Goal: Task Accomplishment & Management: Complete application form

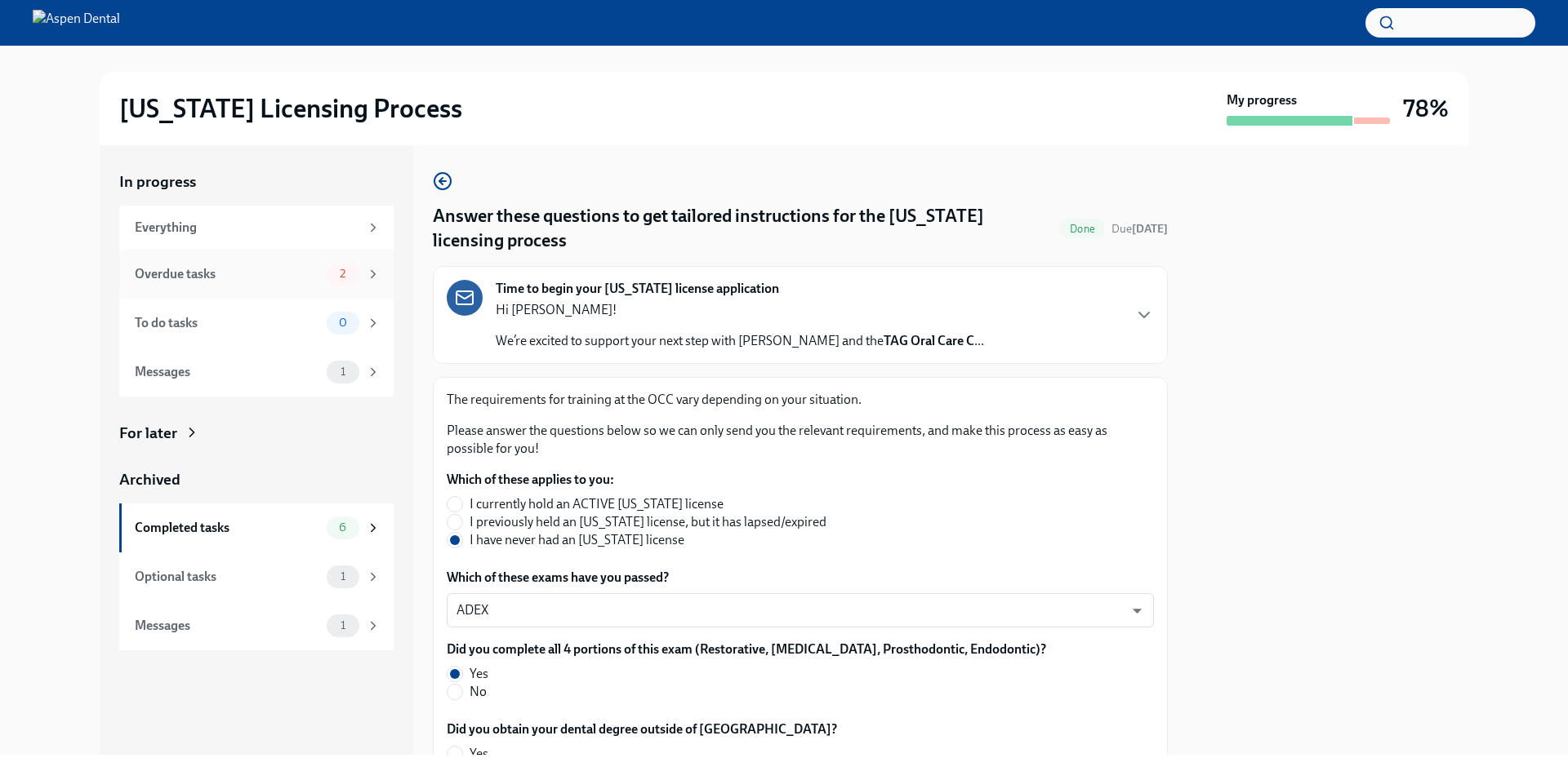
click at [252, 269] on div "Overdue tasks" at bounding box center [227, 274] width 185 height 18
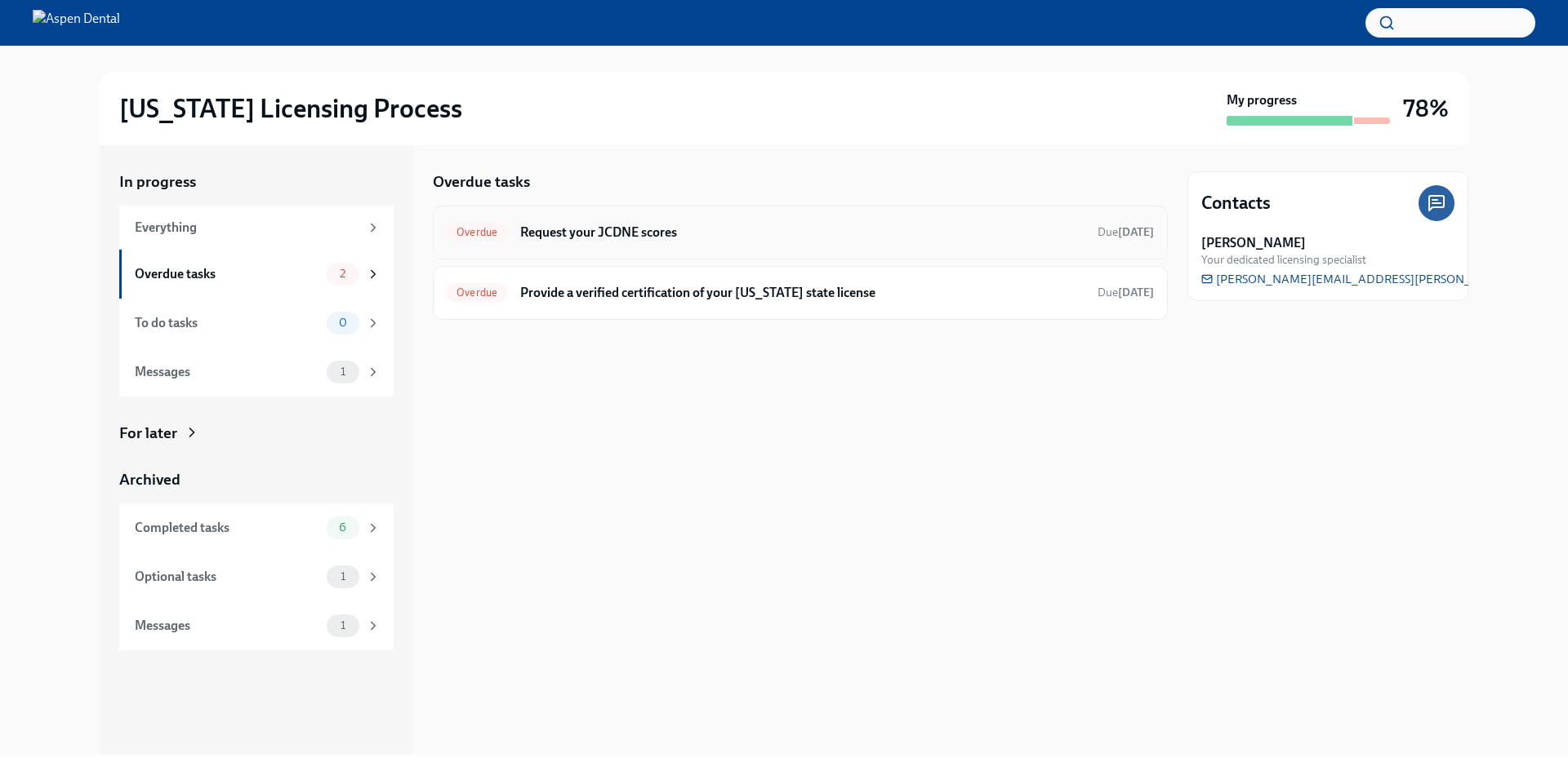
click at [743, 229] on h6 "Request your JCDNE scores" at bounding box center [803, 232] width 564 height 18
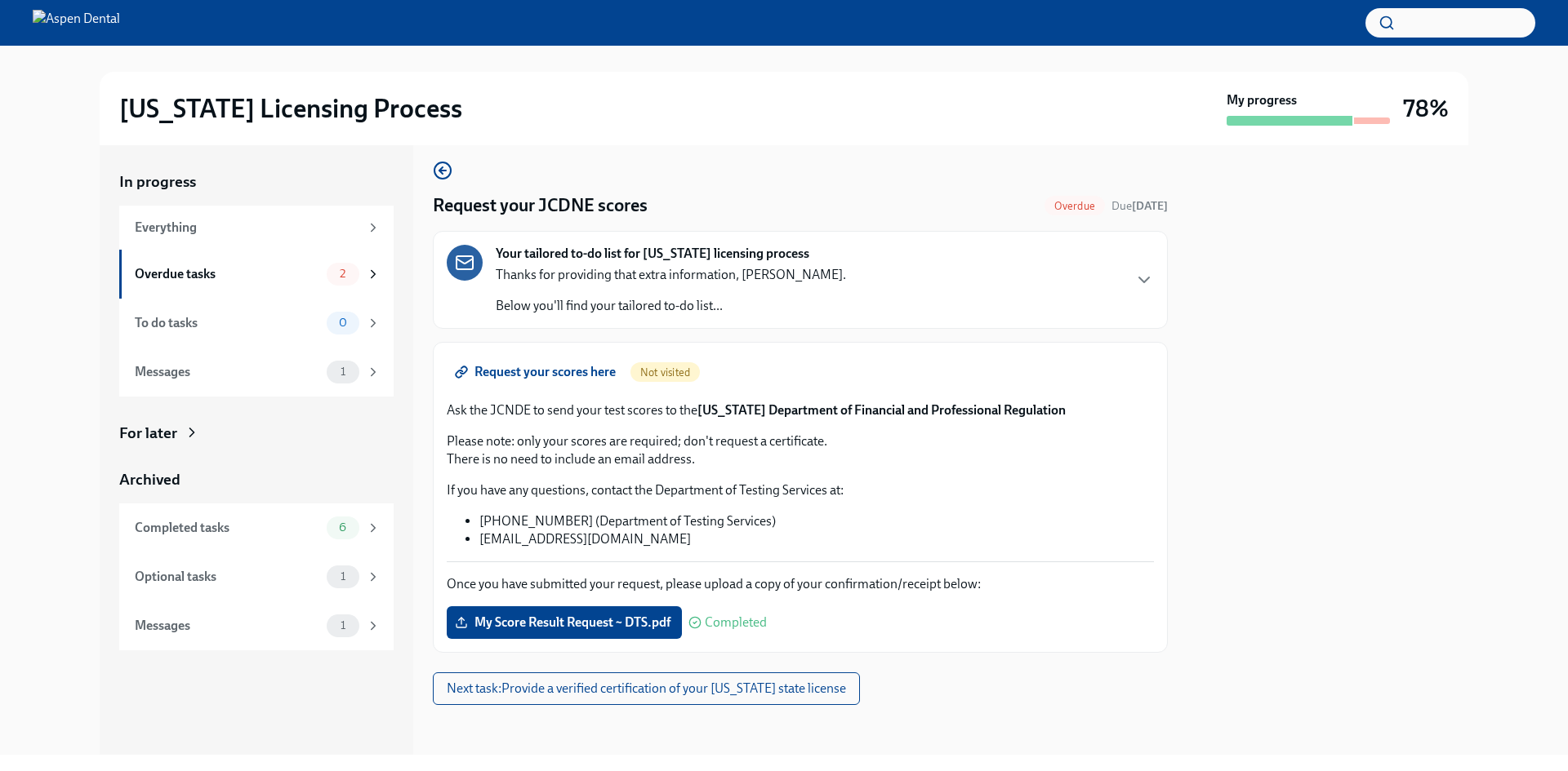
scroll to position [13, 0]
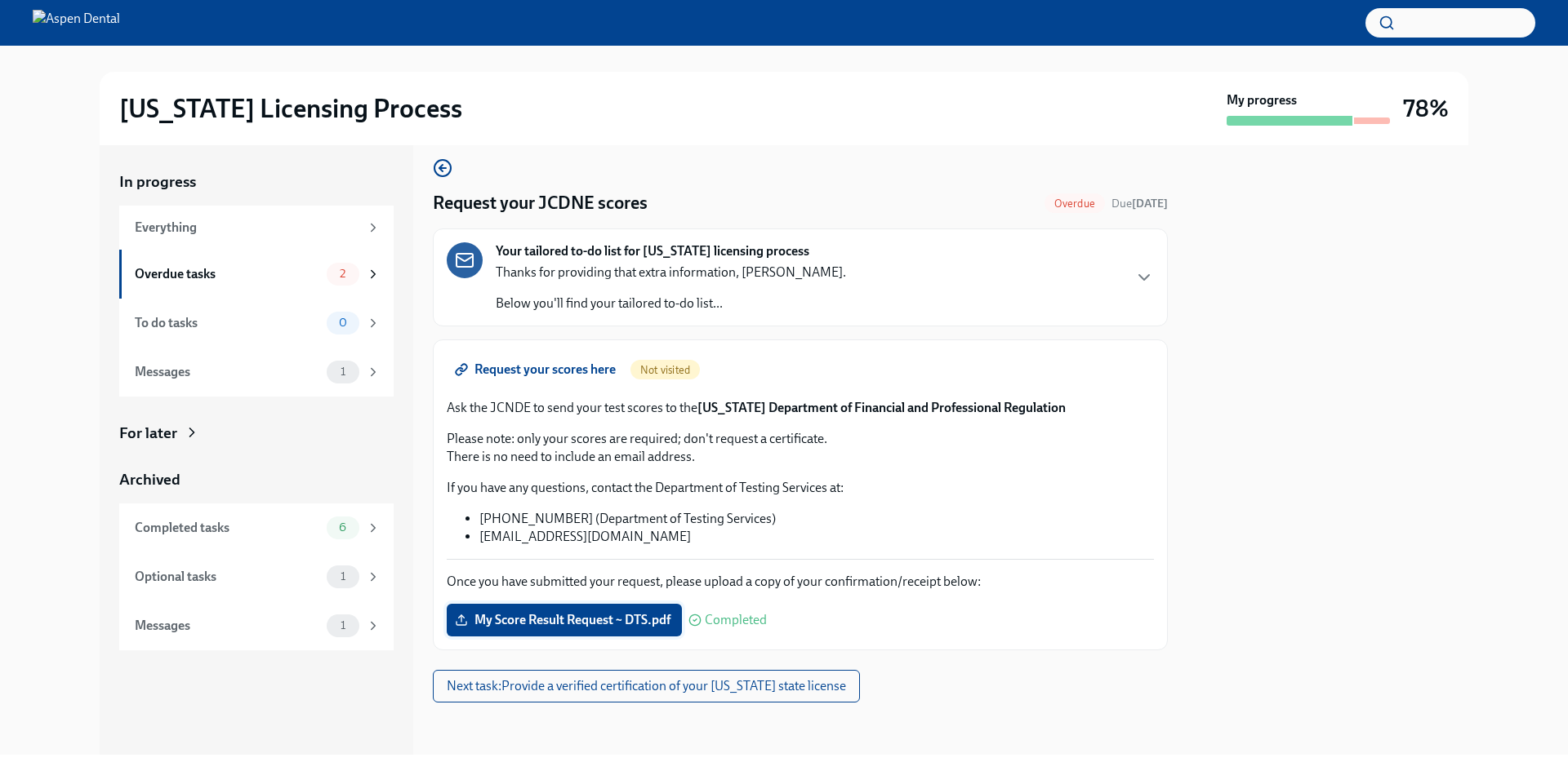
click at [583, 624] on span "My Score Result Request ~ DTS.pdf" at bounding box center [564, 619] width 212 height 16
click at [0, 0] on input "My Score Result Request ~ DTS.pdf" at bounding box center [0, 0] width 0 height 0
click at [733, 617] on span "Completed" at bounding box center [736, 620] width 62 height 13
click at [712, 678] on button "Next task : Provide a verified certification of your Maryland state license" at bounding box center [646, 686] width 427 height 33
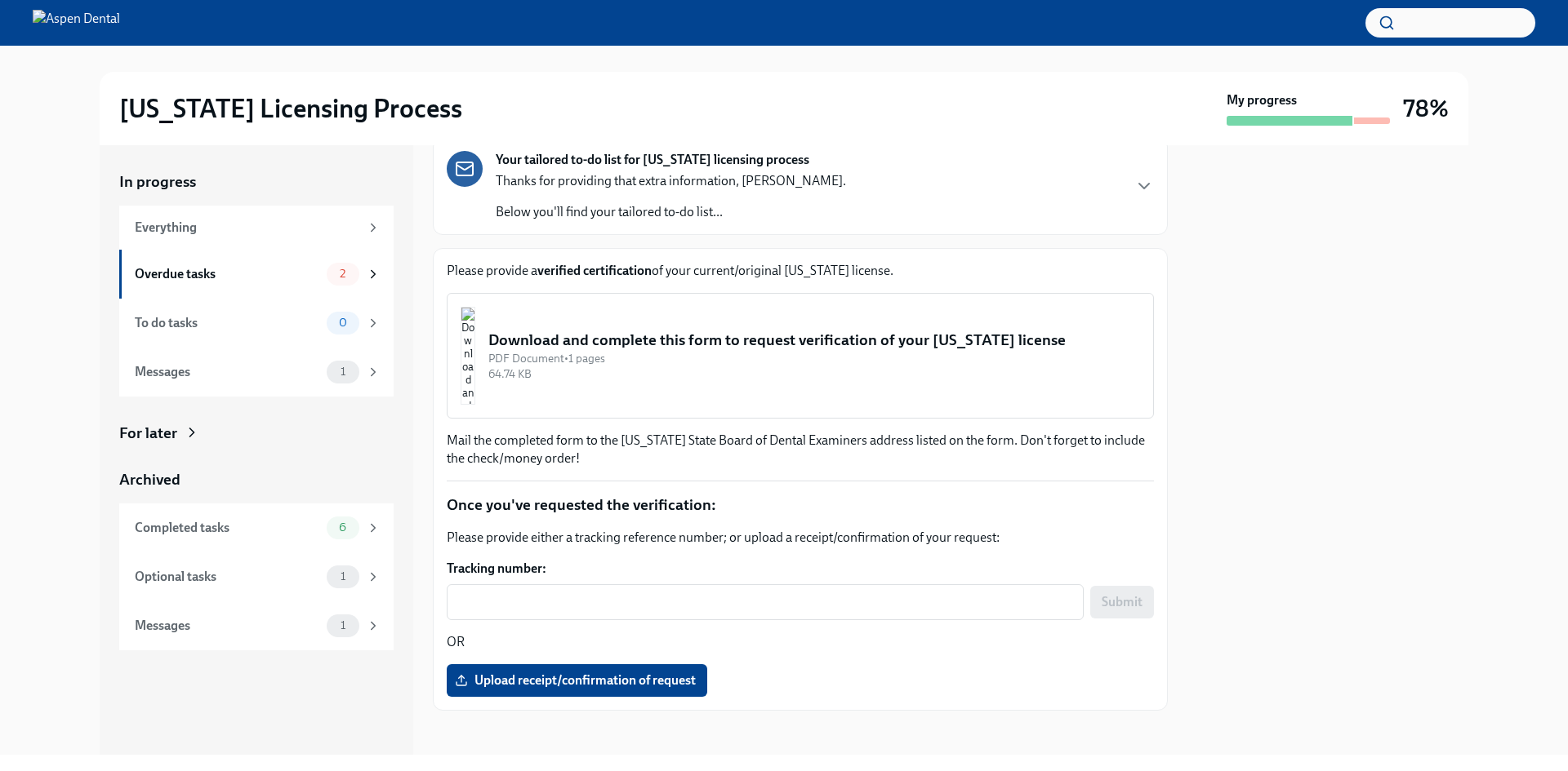
scroll to position [113, 0]
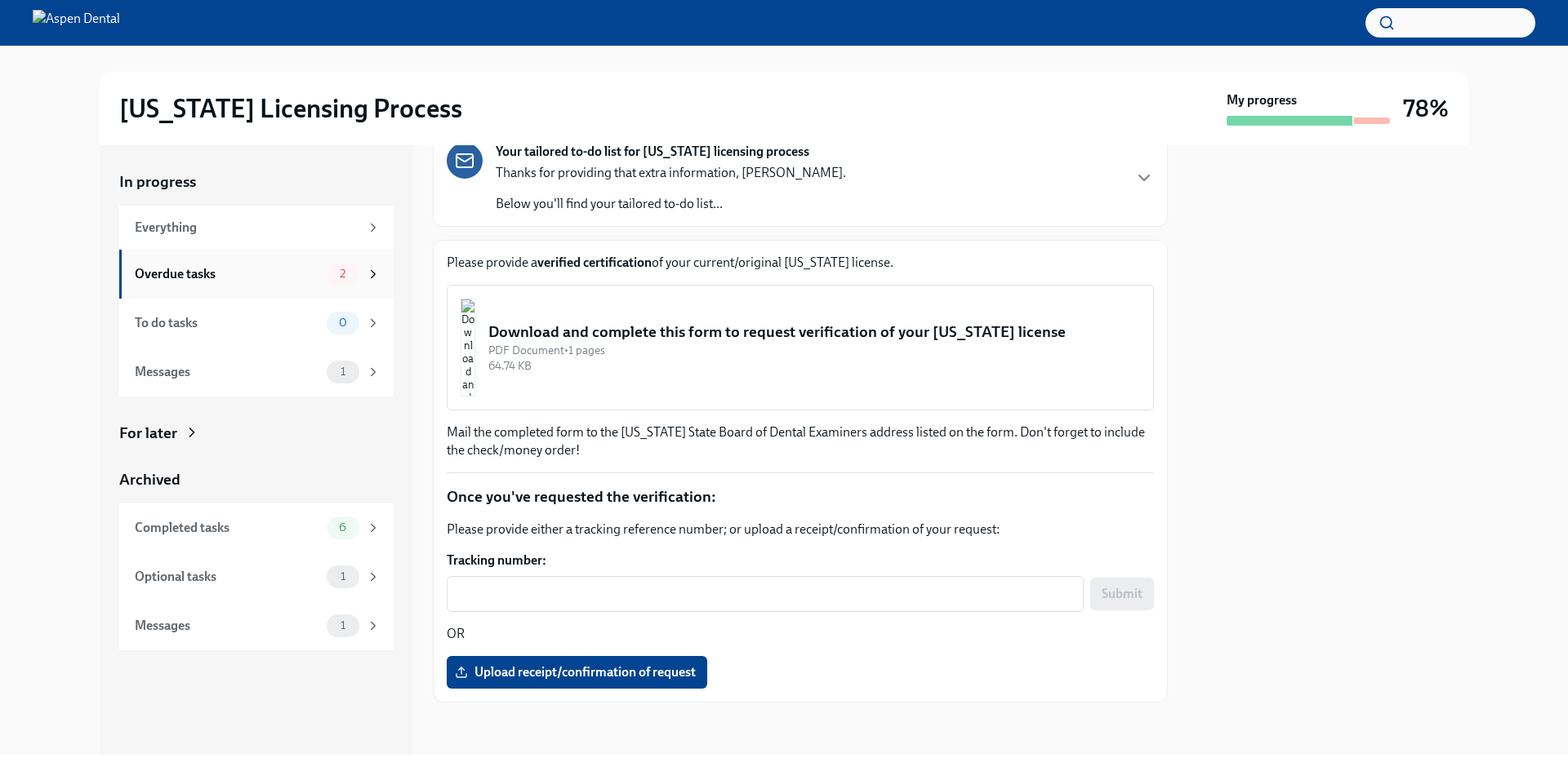
click at [205, 279] on div "Overdue tasks" at bounding box center [227, 274] width 185 height 18
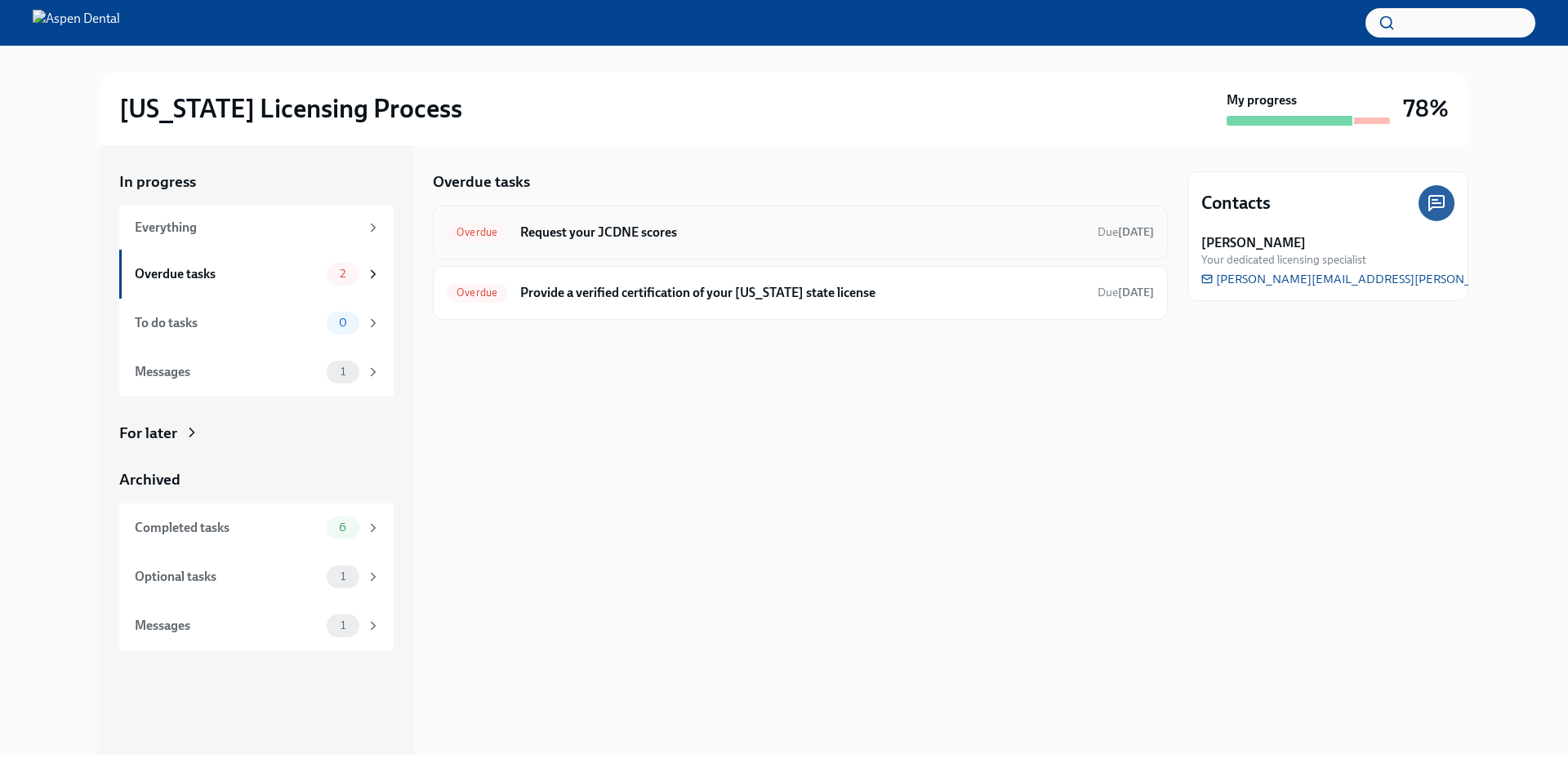
click at [627, 221] on div "Overdue Request your JCDNE scores Due Jul 23rd" at bounding box center [800, 232] width 707 height 26
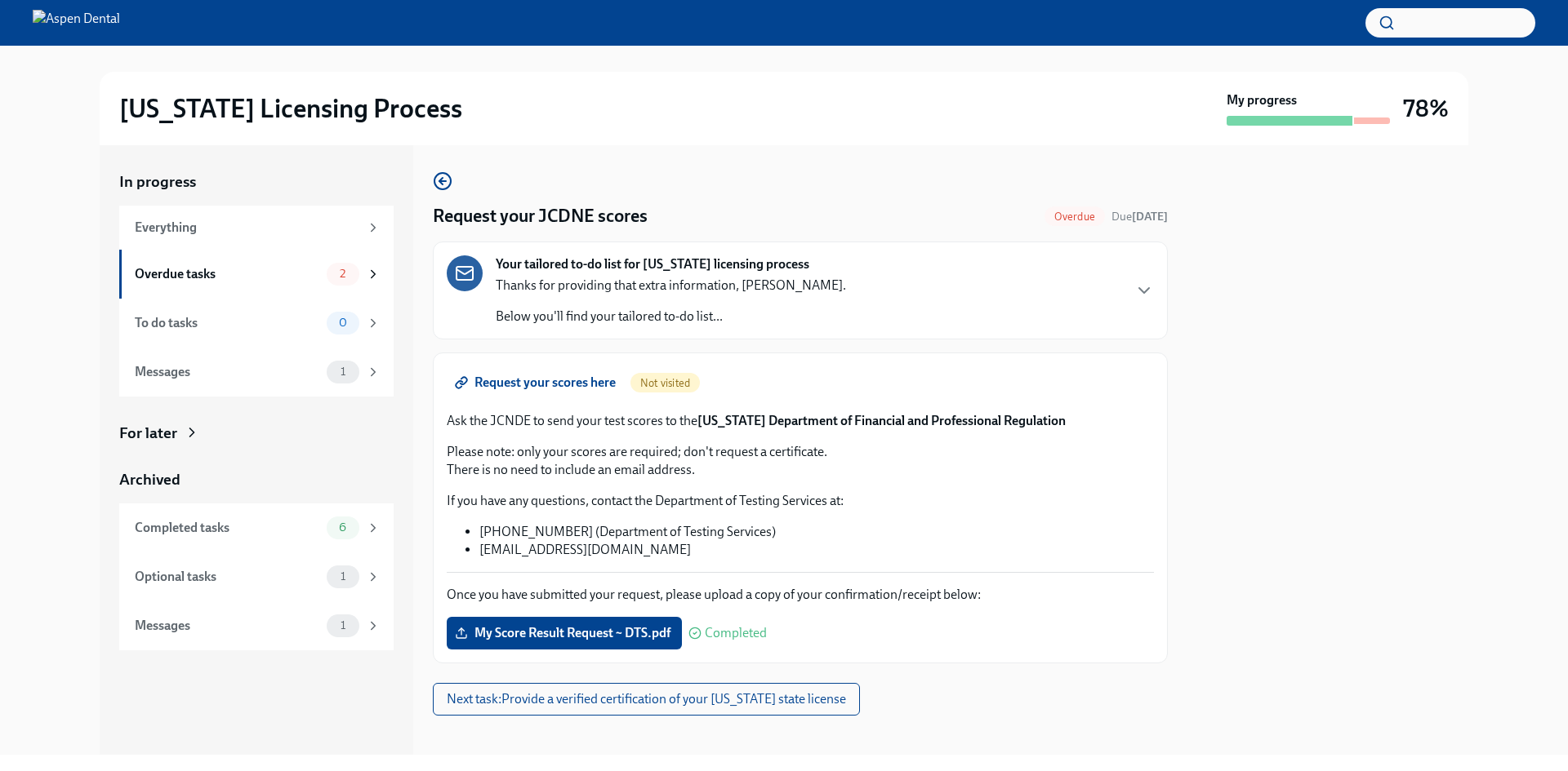
click at [525, 387] on span "Request your scores here" at bounding box center [536, 382] width 157 height 16
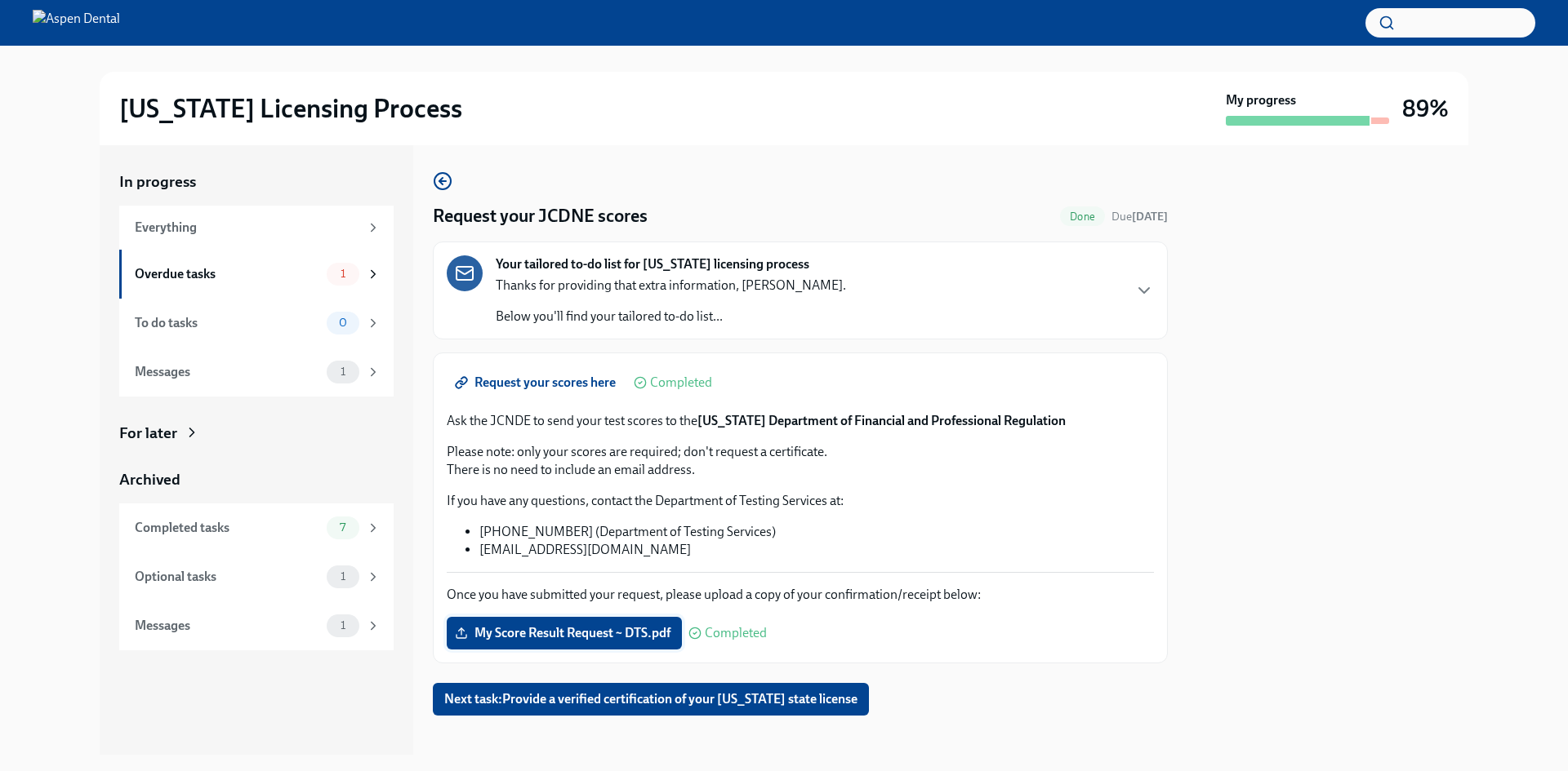
click at [640, 629] on span "My Score Result Request ~ DTS.pdf" at bounding box center [564, 633] width 212 height 16
click at [0, 0] on input "My Score Result Request ~ DTS.pdf" at bounding box center [0, 0] width 0 height 0
click at [594, 702] on span "Next task : Provide a verified certification of your Maryland state license" at bounding box center [650, 699] width 413 height 16
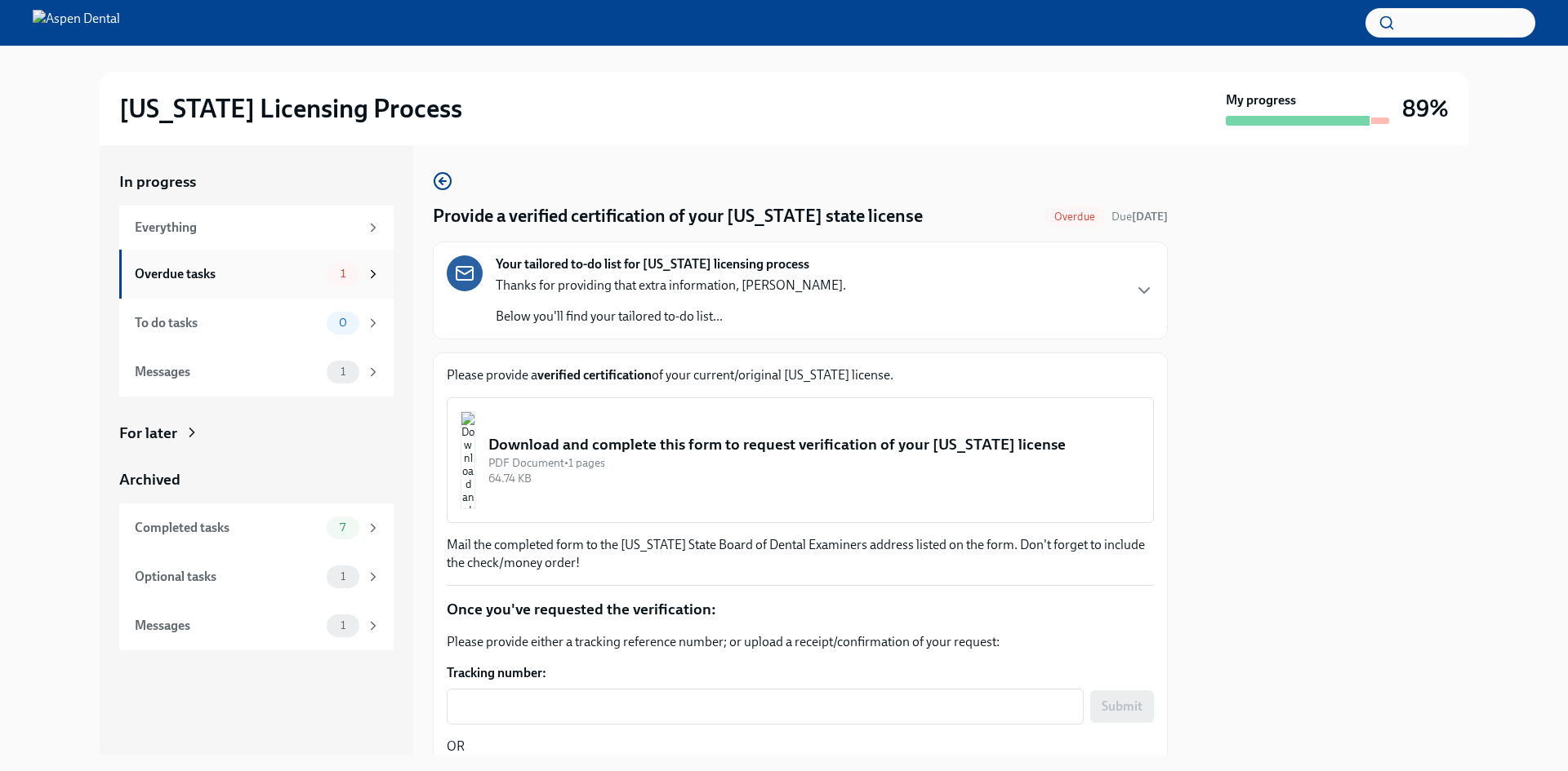
click at [261, 271] on div "Overdue tasks" at bounding box center [227, 274] width 185 height 18
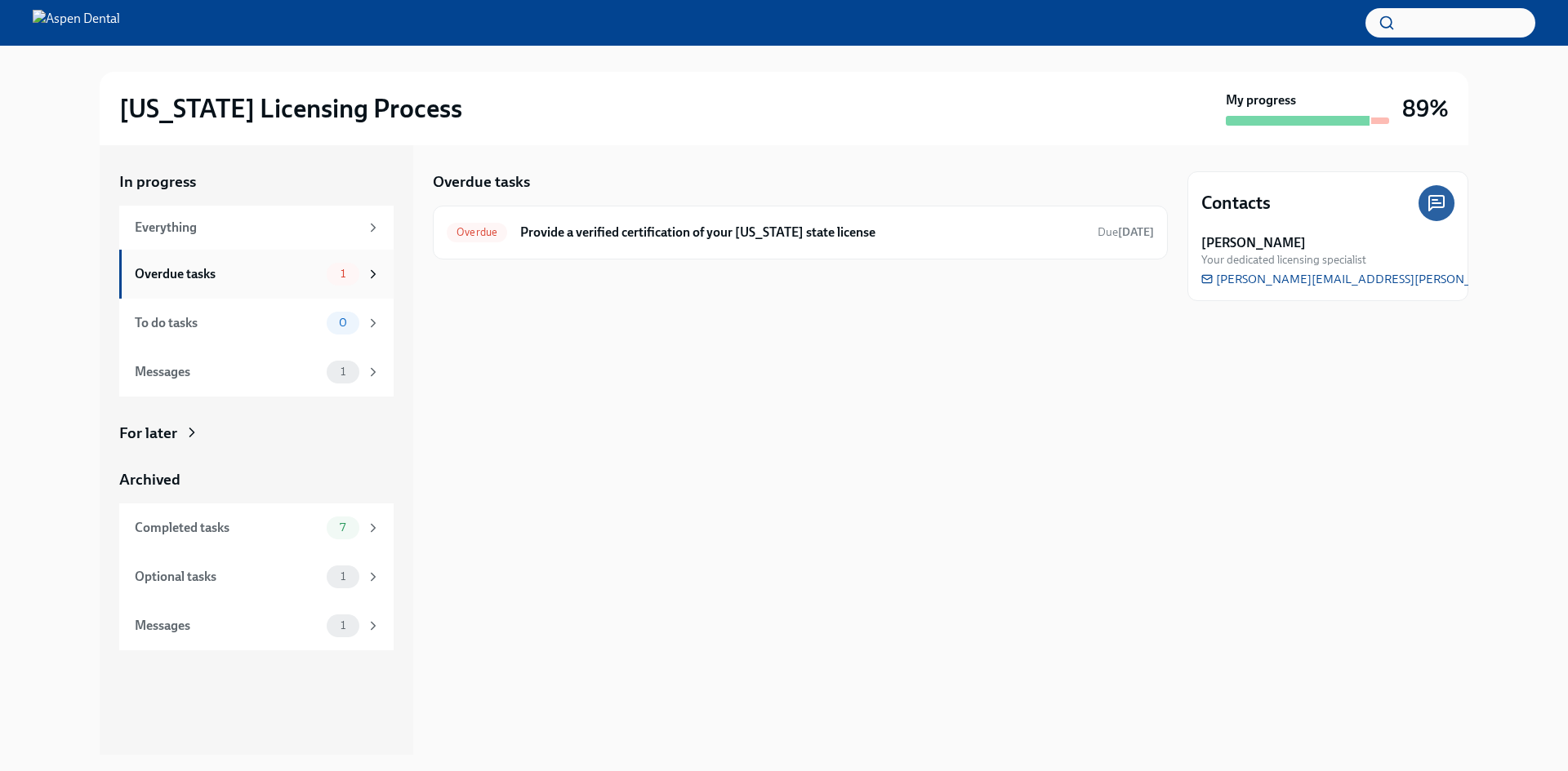
click at [263, 280] on div "Overdue tasks" at bounding box center [227, 274] width 185 height 18
click at [674, 235] on h6 "Provide a verified certification of your [US_STATE] state license" at bounding box center [803, 232] width 564 height 18
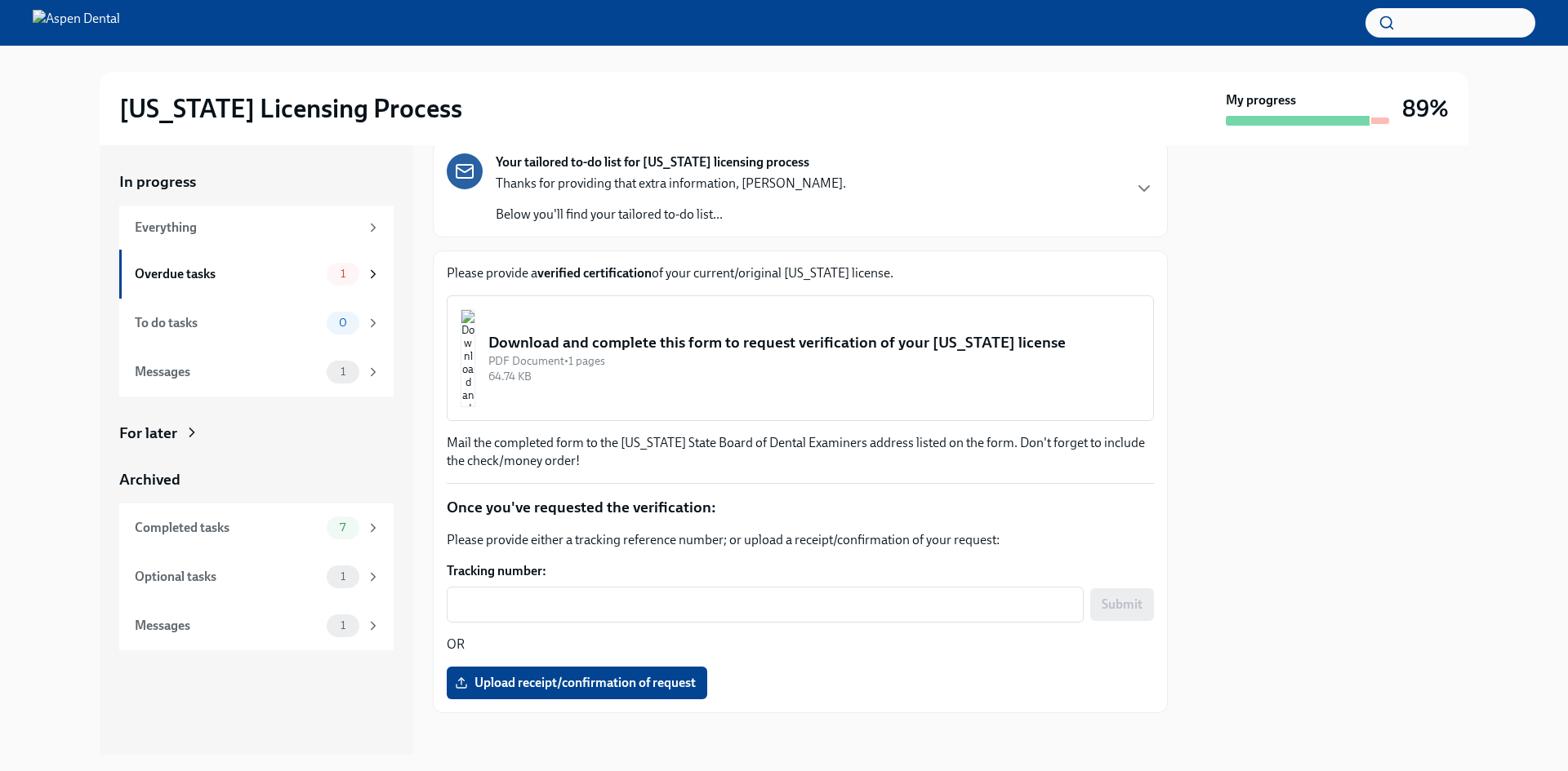
scroll to position [113, 0]
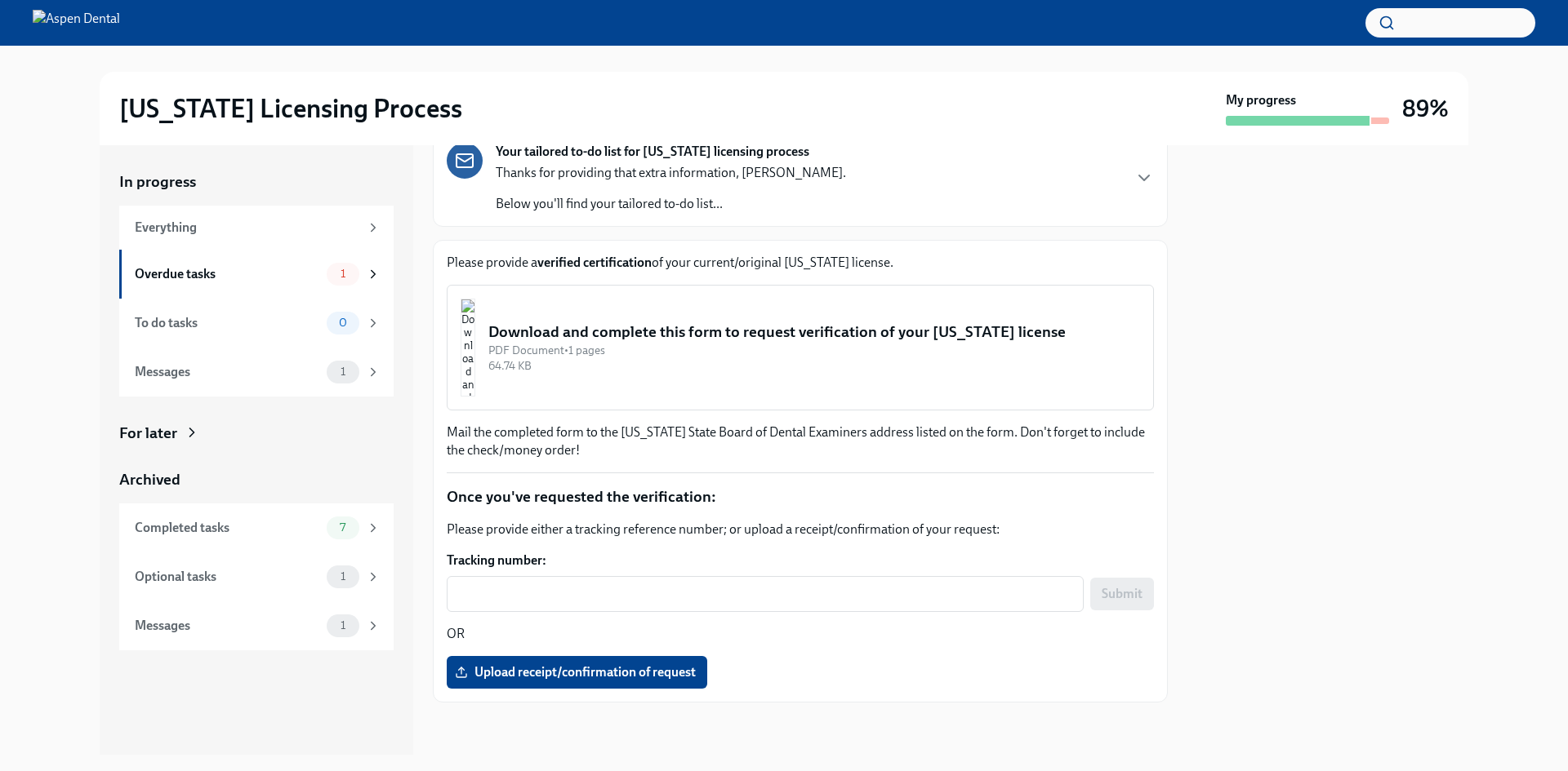
click at [475, 327] on img "button" at bounding box center [467, 348] width 14 height 98
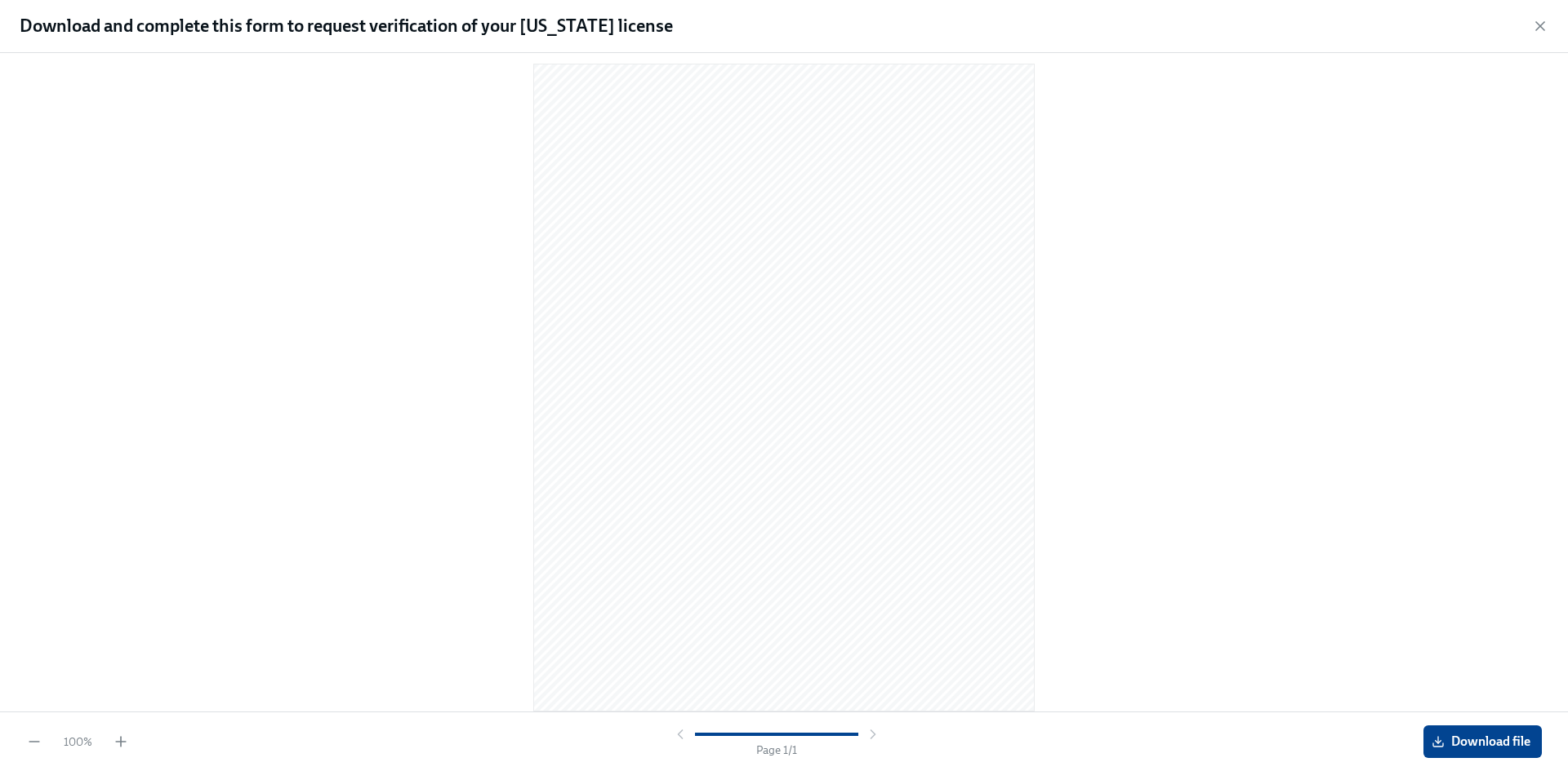
scroll to position [0, 0]
click at [1490, 736] on span "Download file" at bounding box center [1482, 742] width 95 height 16
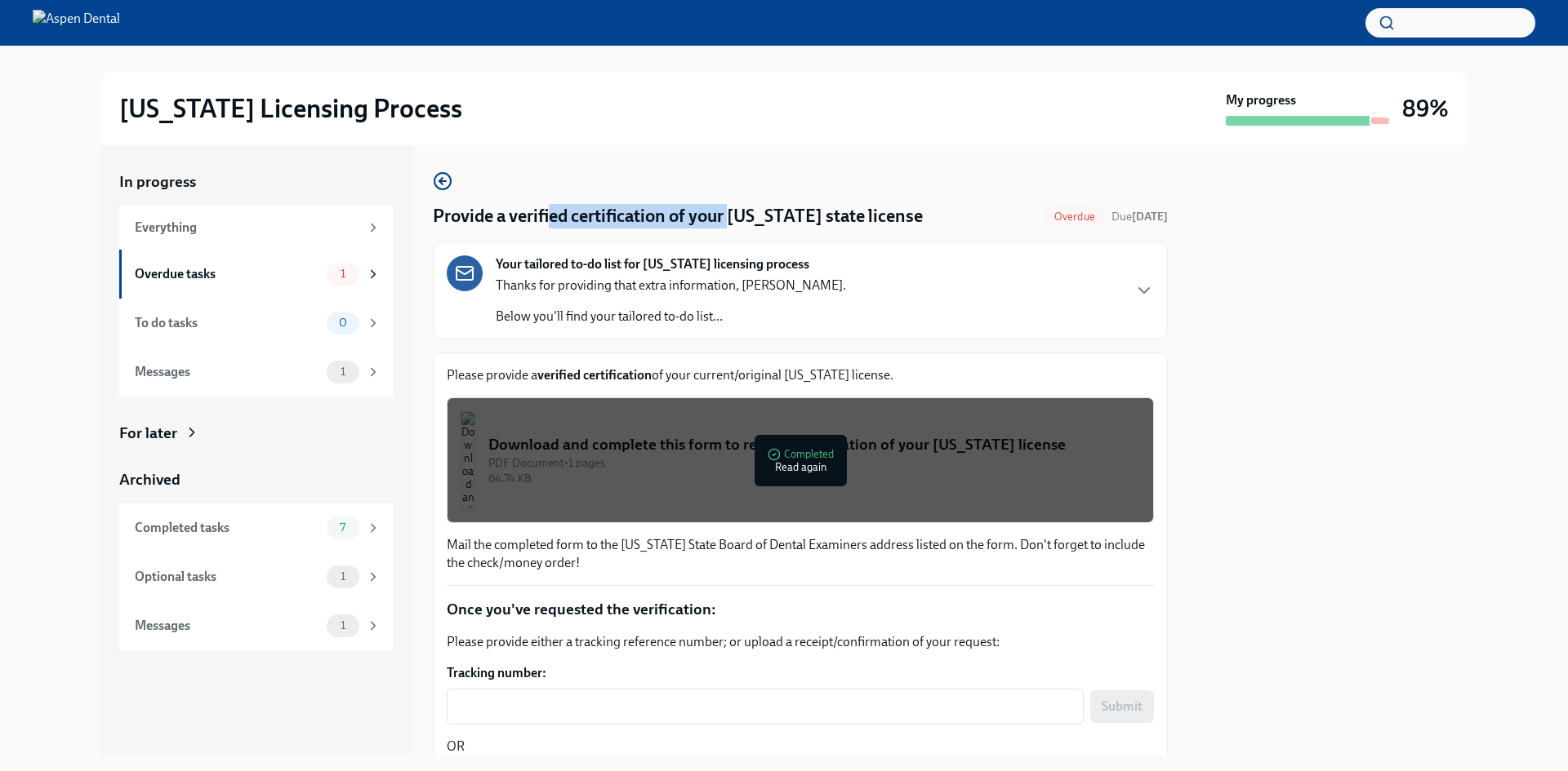
drag, startPoint x: 554, startPoint y: 223, endPoint x: 737, endPoint y: 223, distance: 183.0
click at [737, 223] on h4 "Provide a verified certification of your [US_STATE] state license" at bounding box center [678, 215] width 490 height 24
click at [824, 215] on h4 "Provide a verified certification of your [US_STATE] state license" at bounding box center [678, 215] width 490 height 24
click at [186, 226] on div "Everything" at bounding box center [247, 227] width 225 height 18
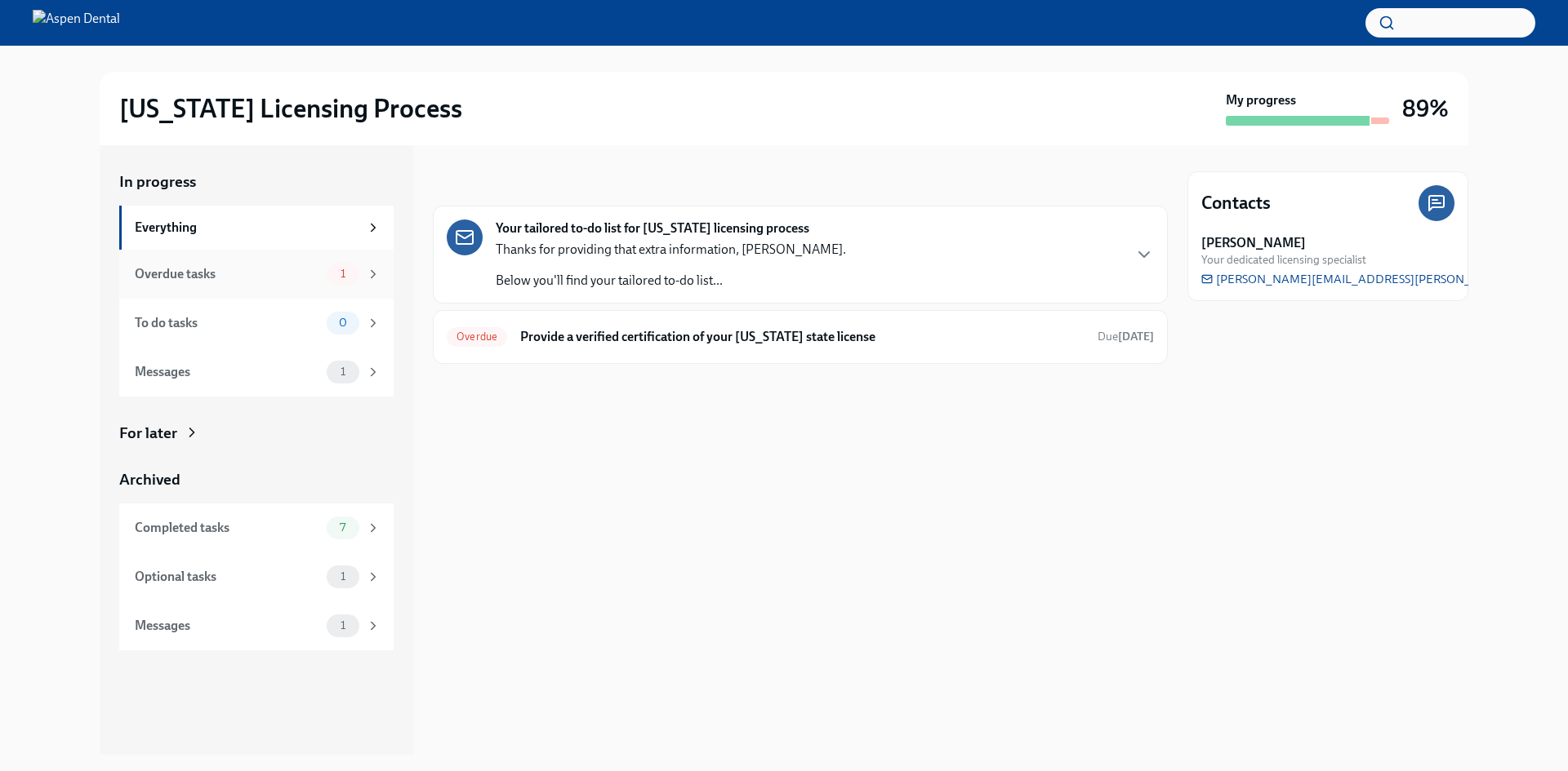
click at [299, 287] on div "Overdue tasks 1" at bounding box center [257, 274] width 275 height 49
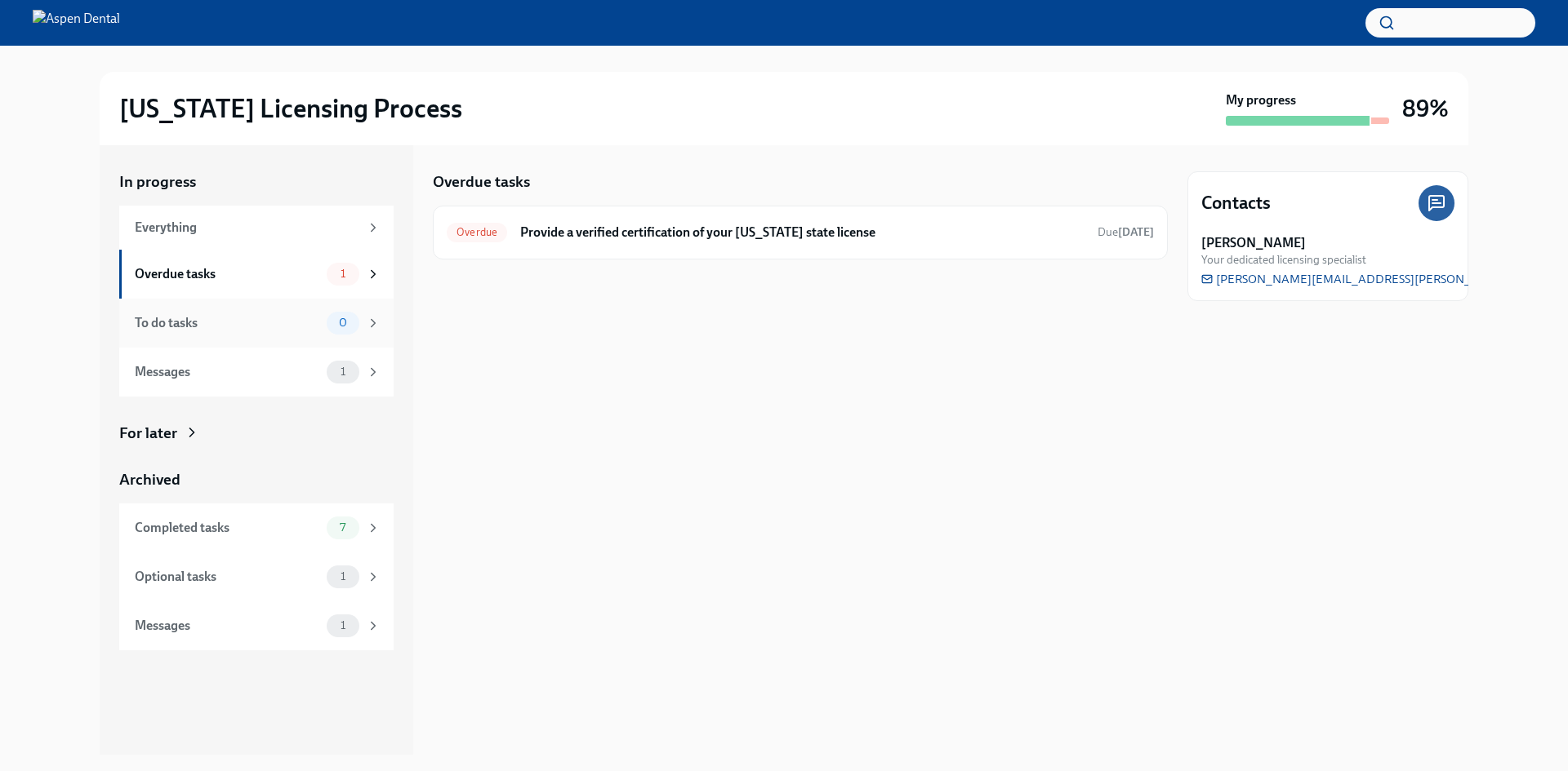
click at [292, 337] on div "To do tasks 0" at bounding box center [257, 323] width 275 height 49
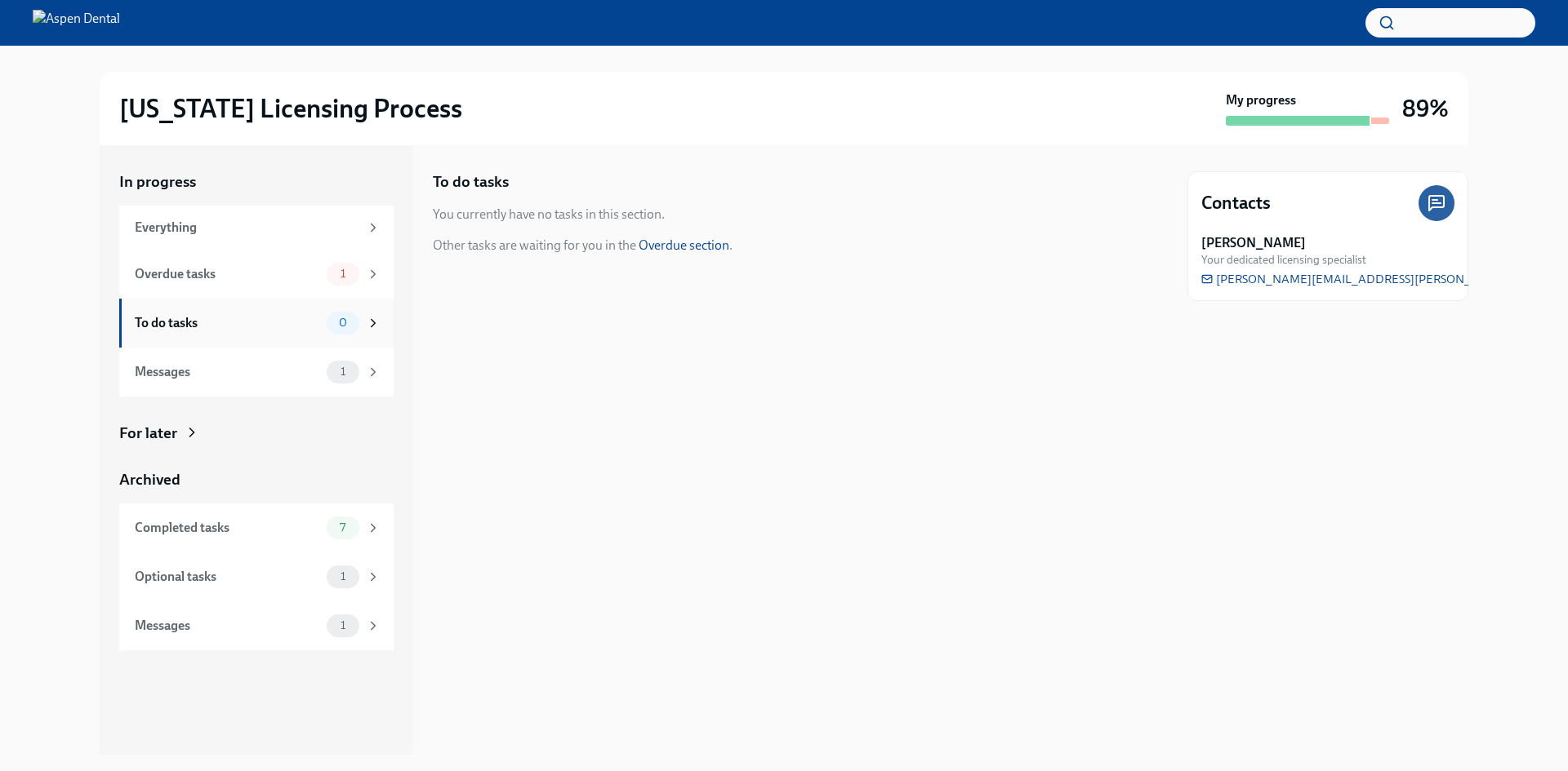
click at [322, 319] on div "To do tasks 0" at bounding box center [258, 322] width 246 height 23
click at [299, 273] on div "Overdue tasks" at bounding box center [227, 274] width 185 height 18
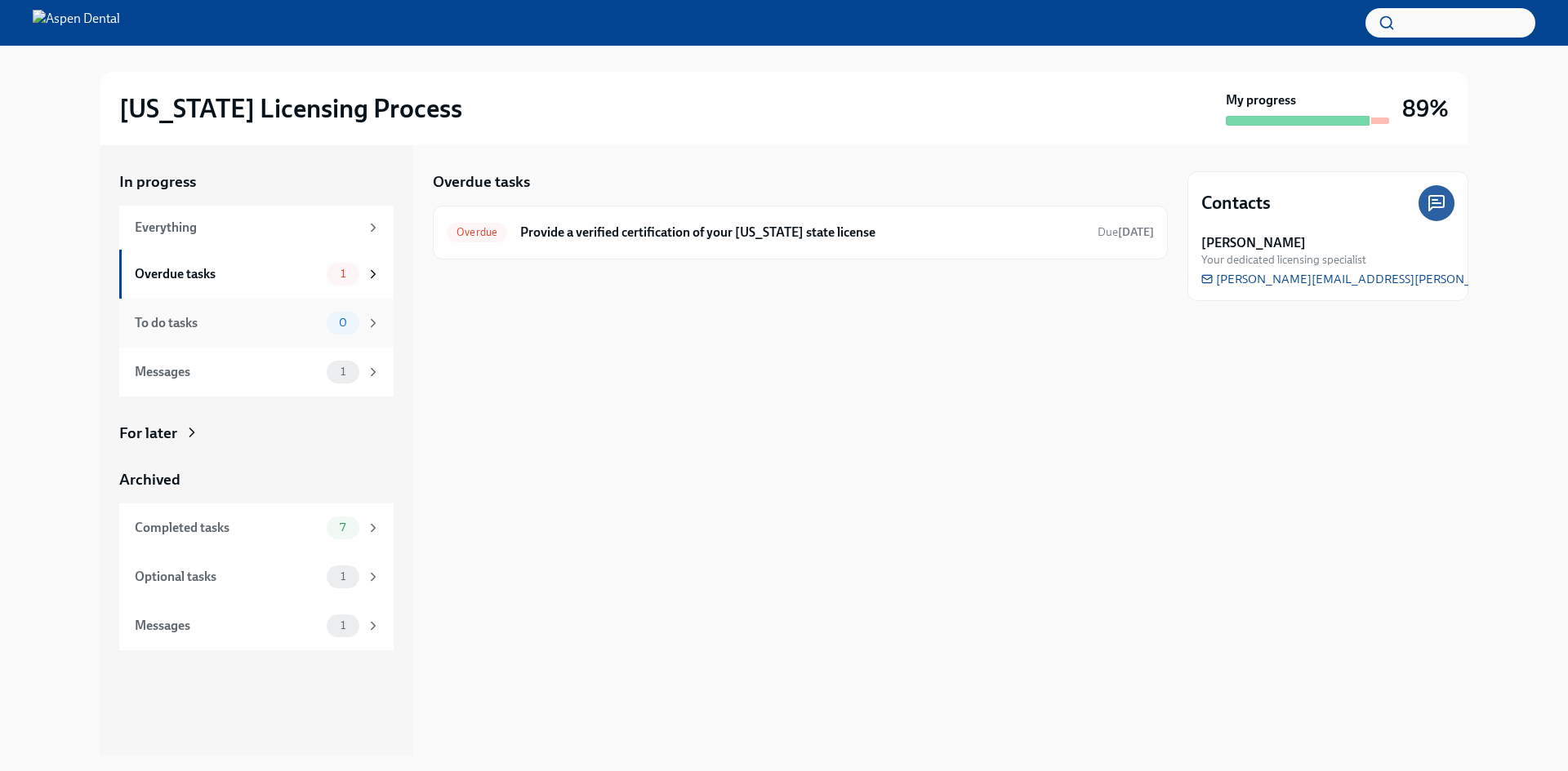
click at [303, 318] on div "To do tasks" at bounding box center [227, 322] width 185 height 18
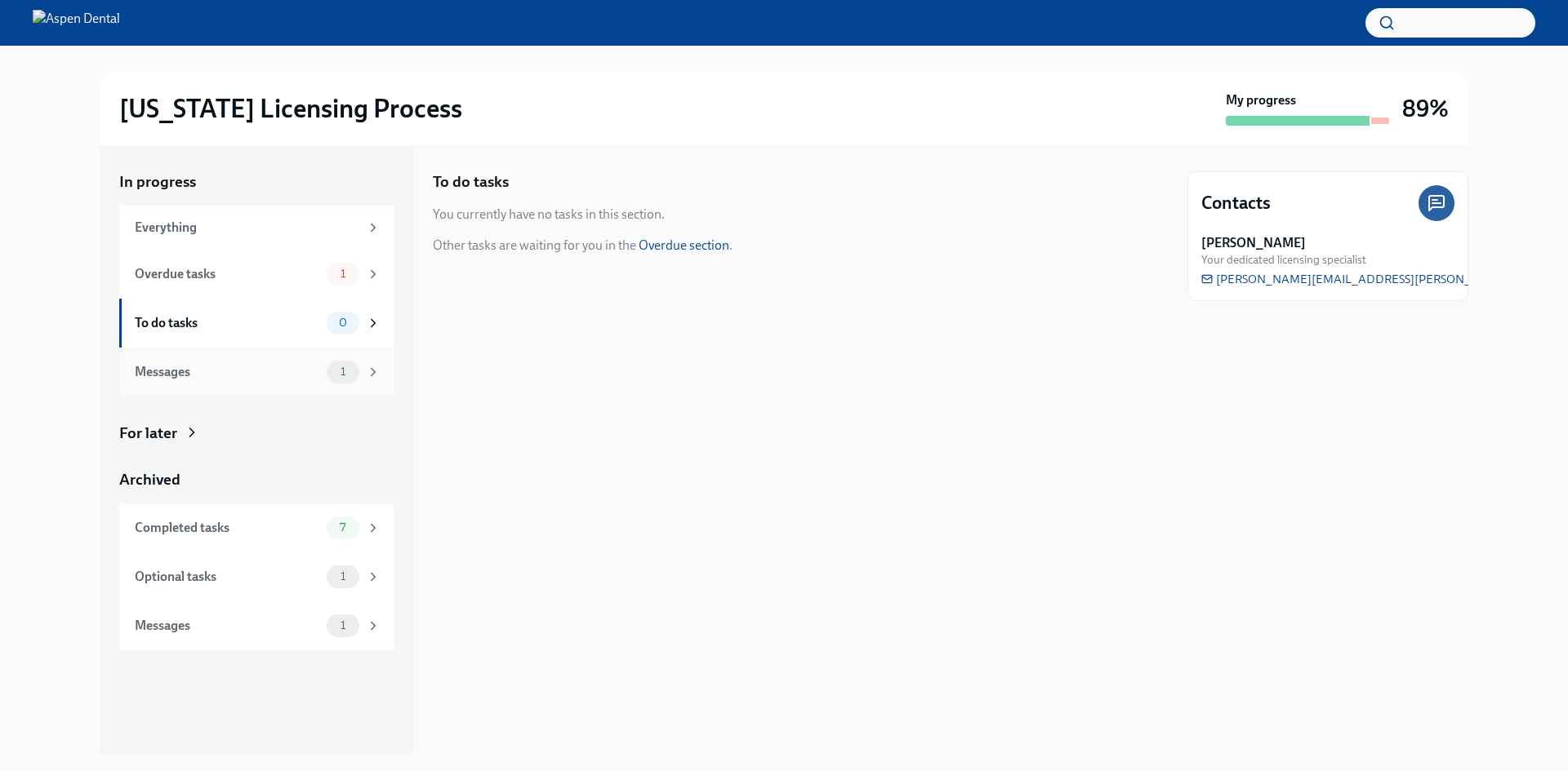
click at [291, 363] on div "Messages" at bounding box center [227, 371] width 185 height 18
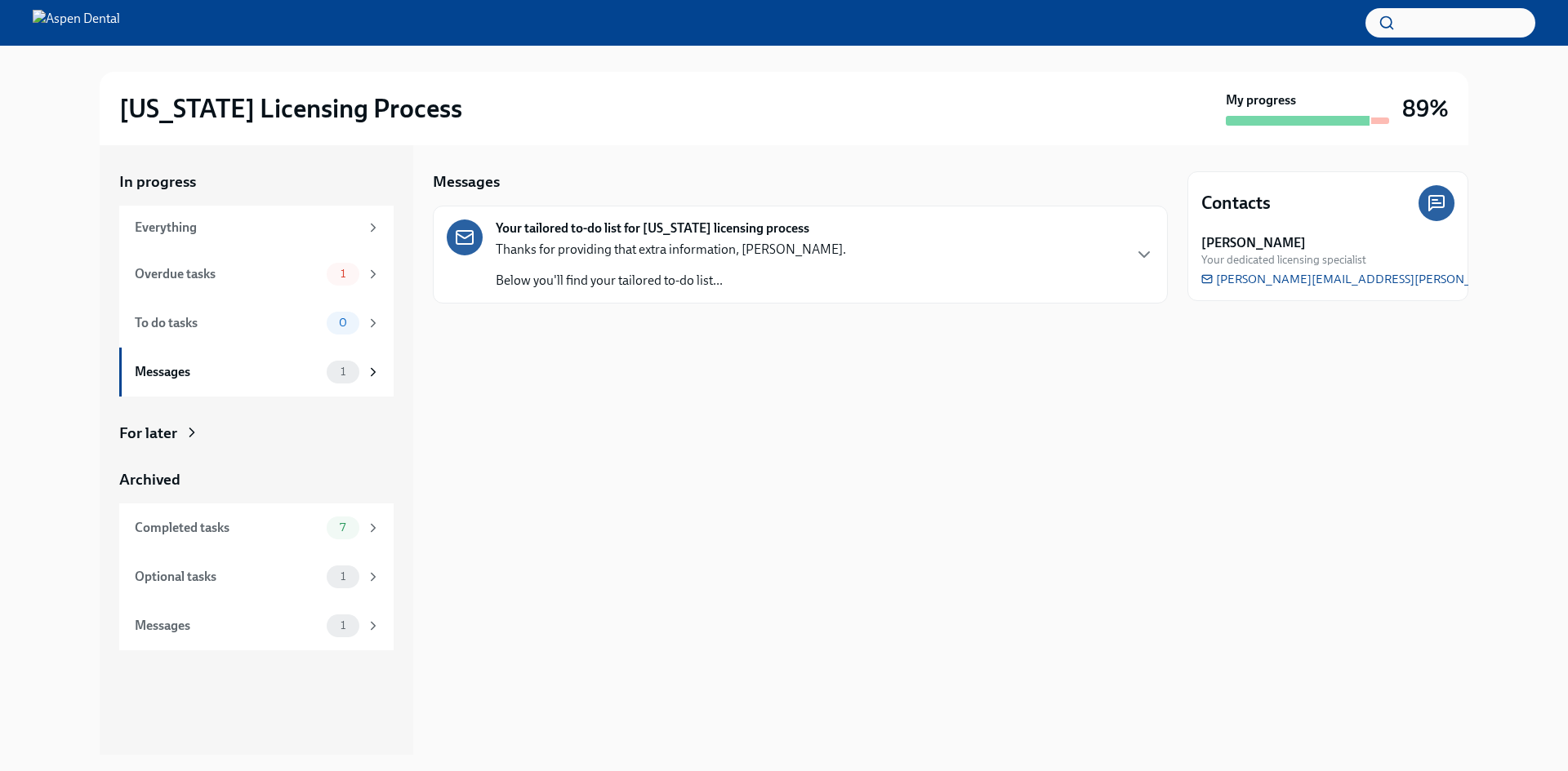
click at [994, 224] on div "Your tailored to-do list for Illinois licensing process Thanks for providing th…" at bounding box center [800, 254] width 707 height 70
